Goal: Task Accomplishment & Management: Complete application form

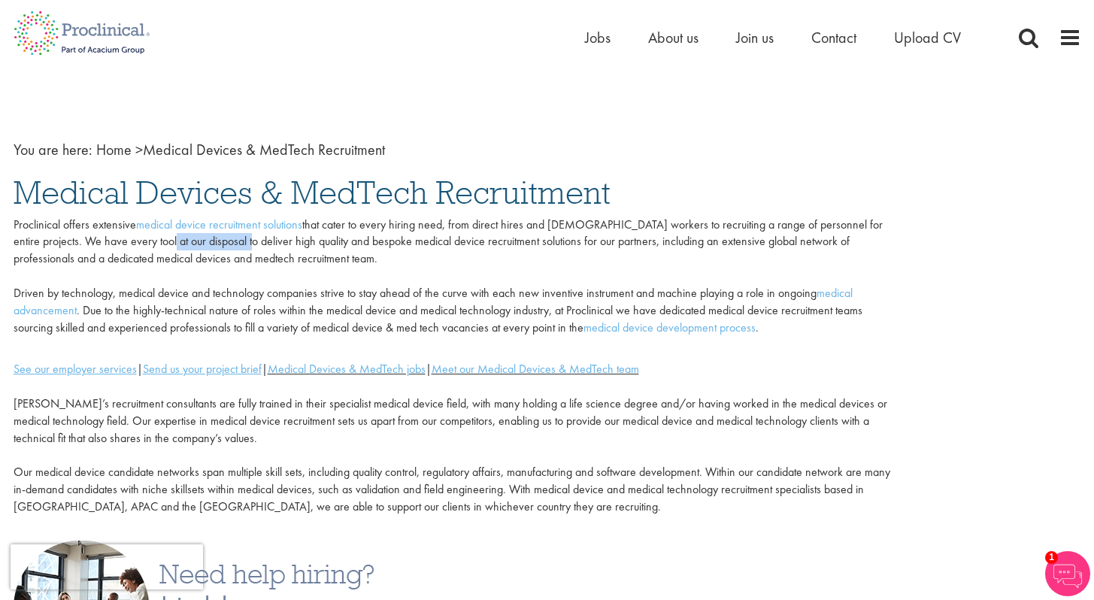
drag, startPoint x: 135, startPoint y: 240, endPoint x: 215, endPoint y: 240, distance: 80.5
click at [215, 240] on p "Proclinical offers extensive medical device recruitment solutions that cater to…" at bounding box center [457, 277] width 886 height 120
drag, startPoint x: 259, startPoint y: 238, endPoint x: 350, endPoint y: 238, distance: 91.0
click at [350, 238] on p "Proclinical offers extensive medical device recruitment solutions that cater to…" at bounding box center [457, 277] width 886 height 120
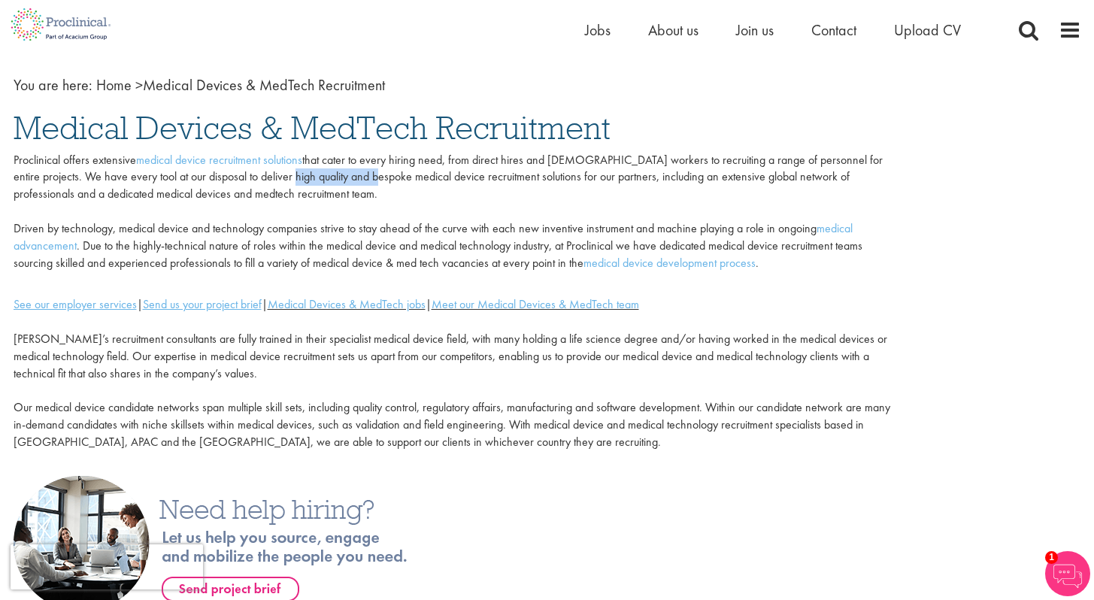
scroll to position [65, 0]
click at [389, 299] on link "Medical Devices & MedTech jobs" at bounding box center [347, 304] width 158 height 16
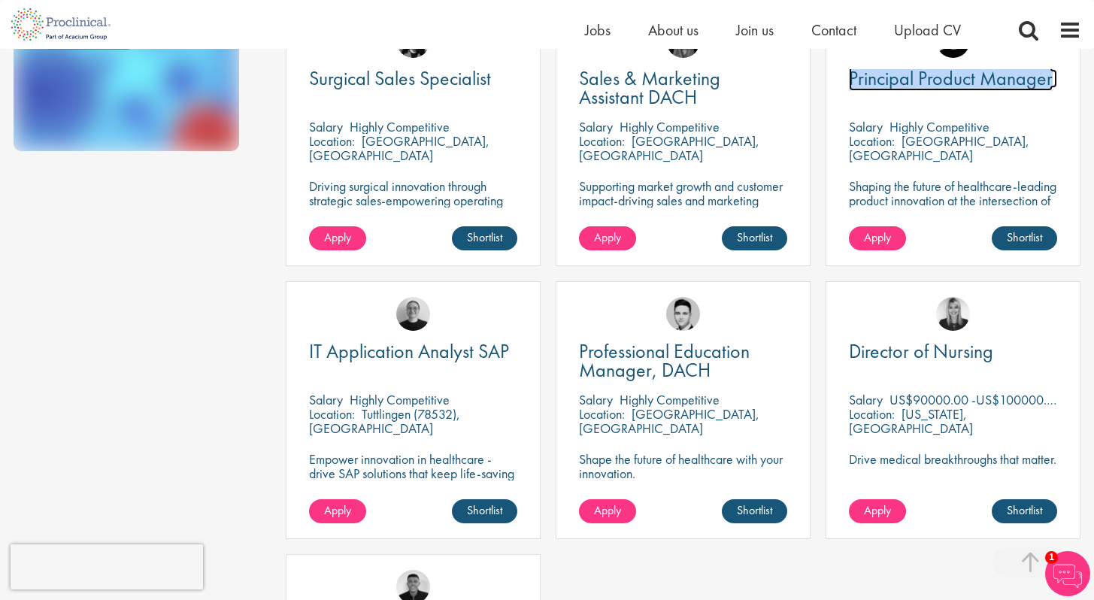
scroll to position [224, 0]
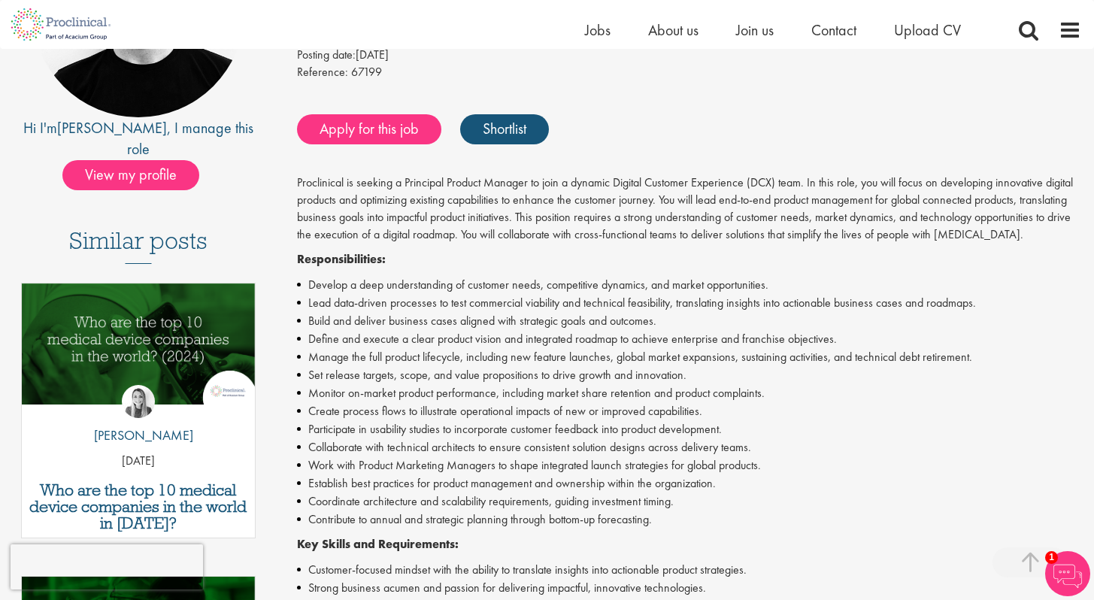
scroll to position [262, 0]
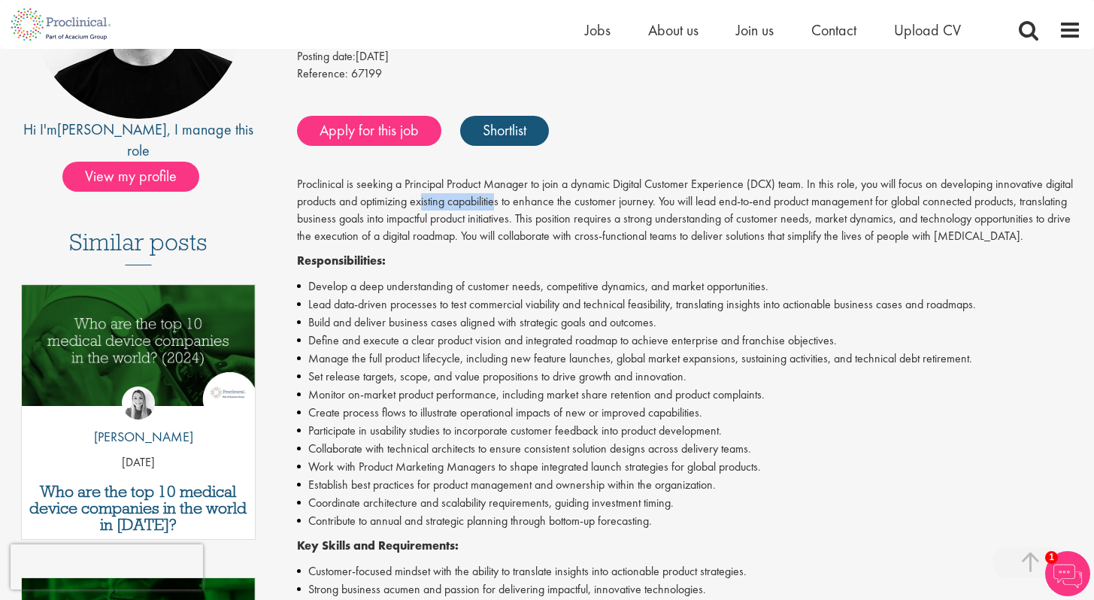
drag, startPoint x: 422, startPoint y: 202, endPoint x: 500, endPoint y: 205, distance: 78.2
click at [496, 203] on p "Proclinical is seeking a Principal Product Manager to join a dynamic Digital Cu…" at bounding box center [689, 210] width 784 height 68
drag, startPoint x: 538, startPoint y: 201, endPoint x: 626, endPoint y: 202, distance: 87.2
click at [626, 202] on p "Proclinical is seeking a Principal Product Manager to join a dynamic Digital Cu…" at bounding box center [689, 210] width 784 height 68
drag, startPoint x: 687, startPoint y: 205, endPoint x: 799, endPoint y: 211, distance: 111.4
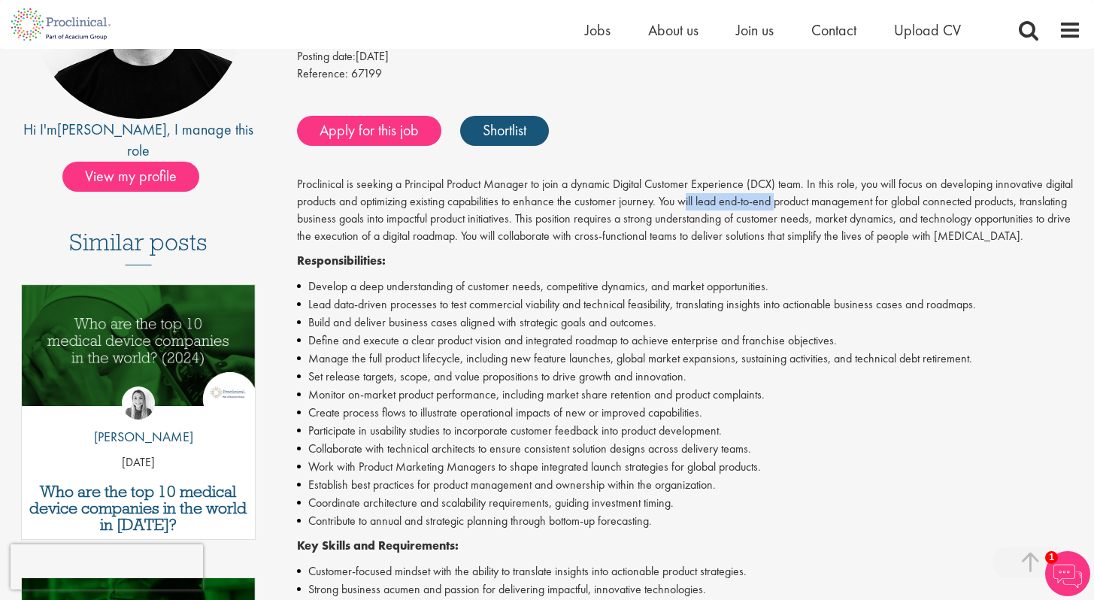
click at [799, 211] on p "Proclinical is seeking a Principal Product Manager to join a dynamic Digital Cu…" at bounding box center [689, 210] width 784 height 68
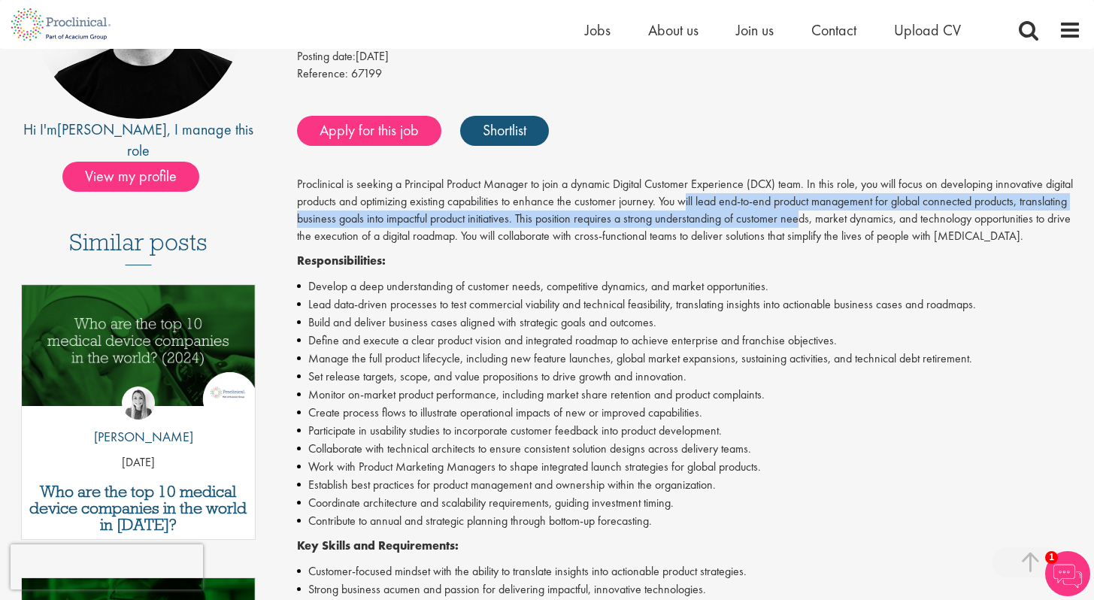
click at [846, 206] on p "Proclinical is seeking a Principal Product Manager to join a dynamic Digital Cu…" at bounding box center [689, 210] width 784 height 68
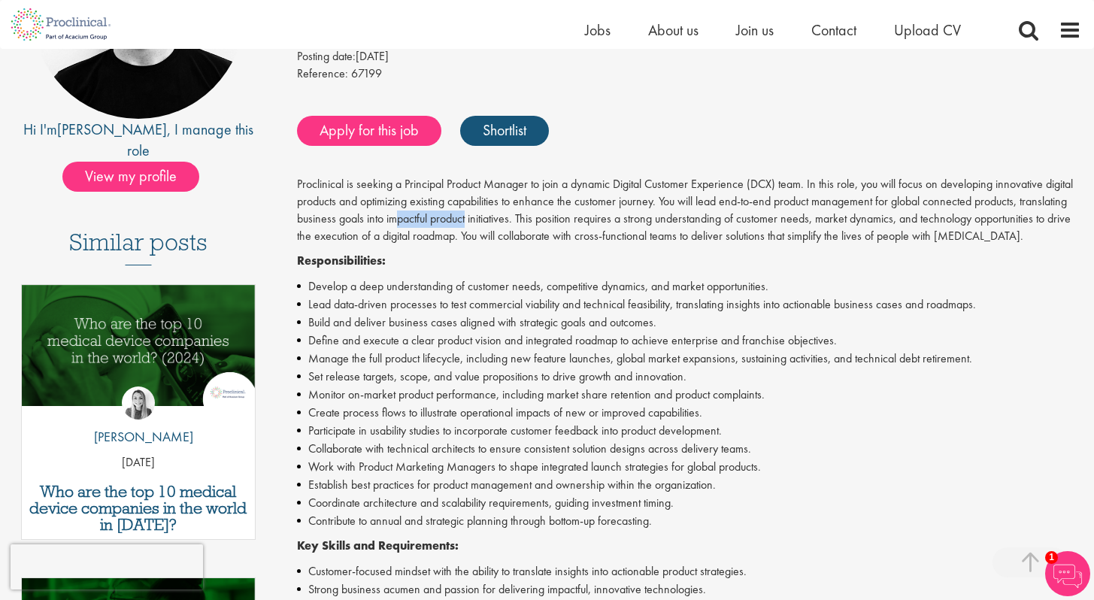
drag, startPoint x: 396, startPoint y: 217, endPoint x: 472, endPoint y: 219, distance: 75.2
click at [472, 219] on p "Proclinical is seeking a Principal Product Manager to join a dynamic Digital Cu…" at bounding box center [689, 210] width 784 height 68
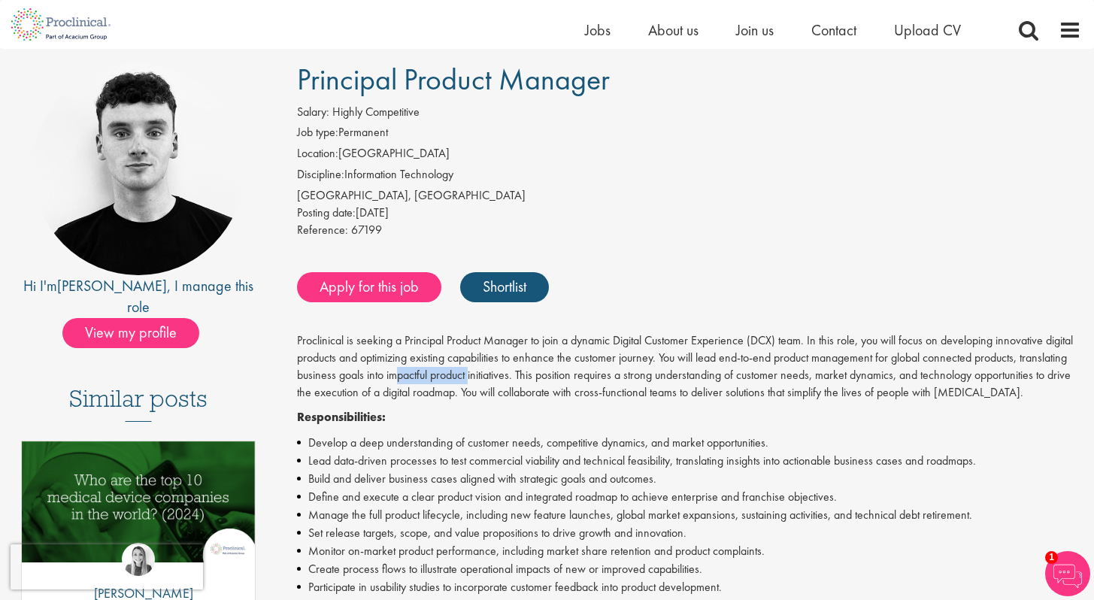
scroll to position [102, 0]
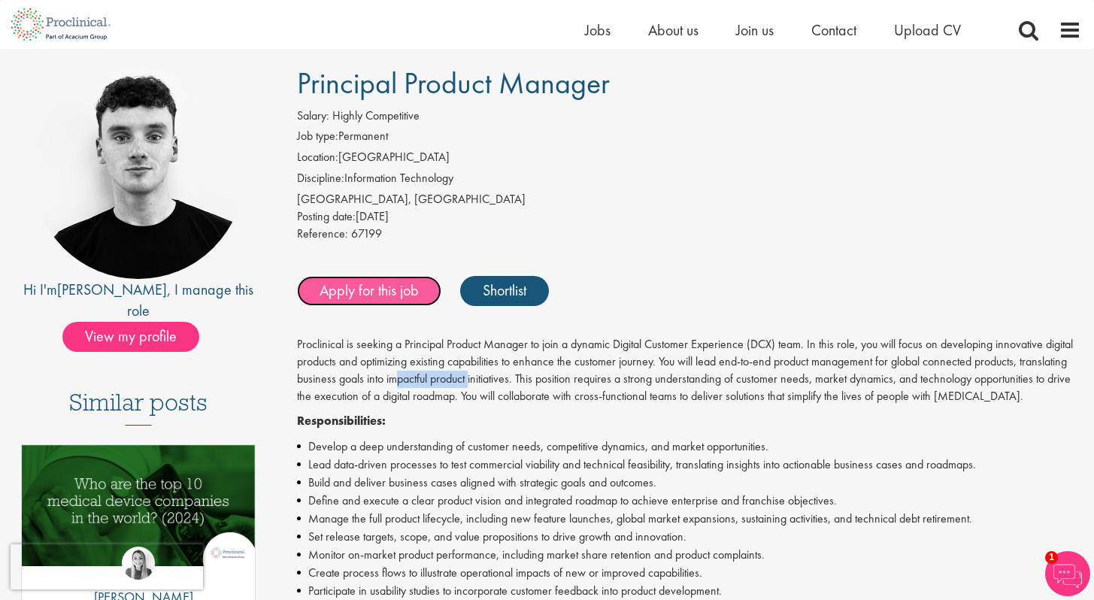
click at [389, 290] on link "Apply for this job" at bounding box center [369, 291] width 144 height 30
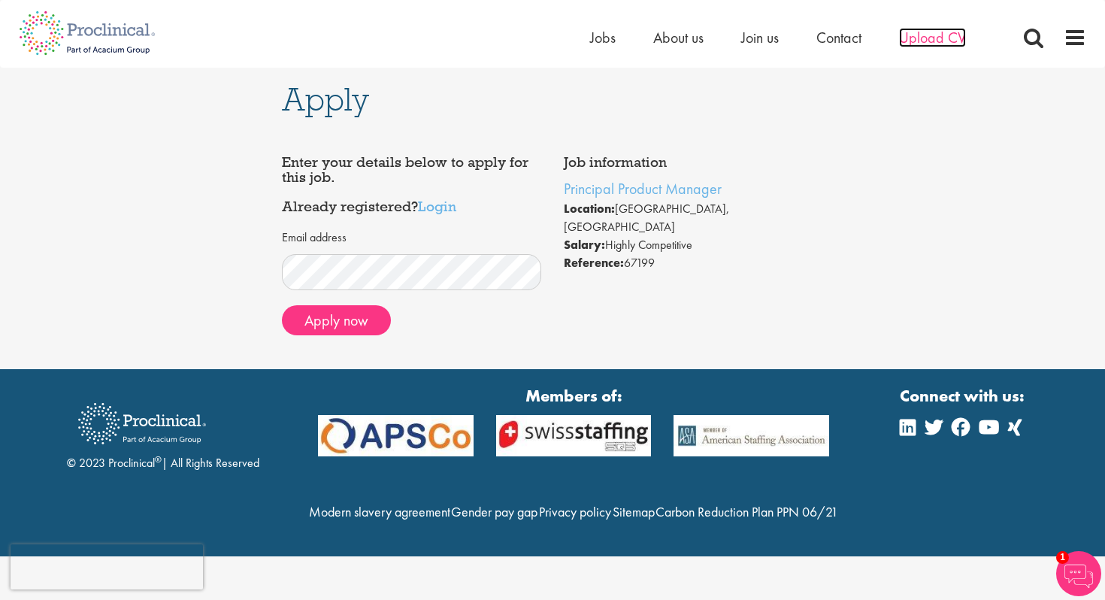
click at [924, 39] on span "Upload CV" at bounding box center [932, 38] width 67 height 20
